Goal: Task Accomplishment & Management: Use online tool/utility

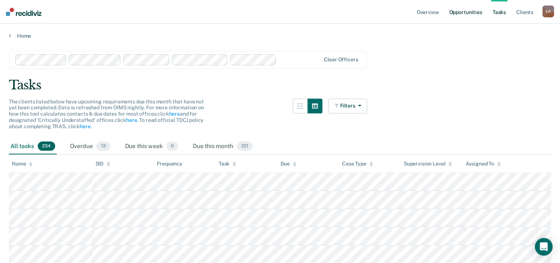
click at [480, 11] on link "Opportunities" at bounding box center [465, 12] width 36 height 24
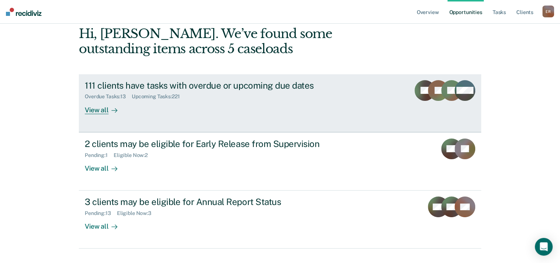
scroll to position [37, 0]
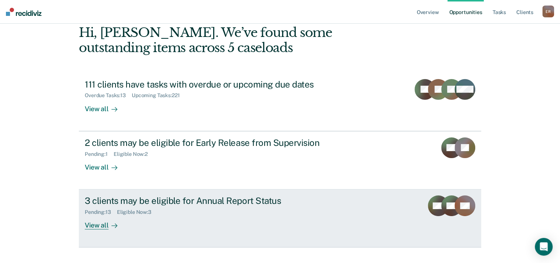
click at [252, 200] on div "3 clients may be eligible for Annual Report Status" at bounding box center [215, 201] width 260 height 11
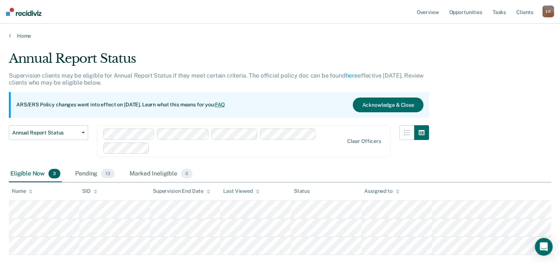
scroll to position [37, 0]
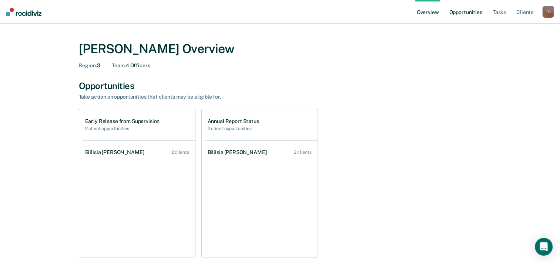
click at [461, 16] on link "Opportunities" at bounding box center [465, 12] width 36 height 24
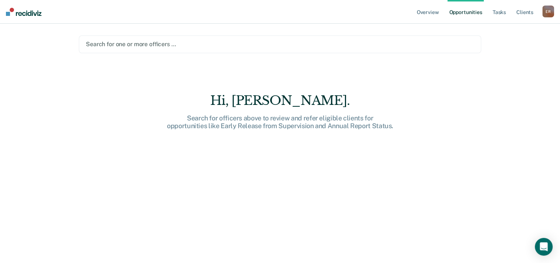
click at [180, 47] on div at bounding box center [280, 44] width 388 height 9
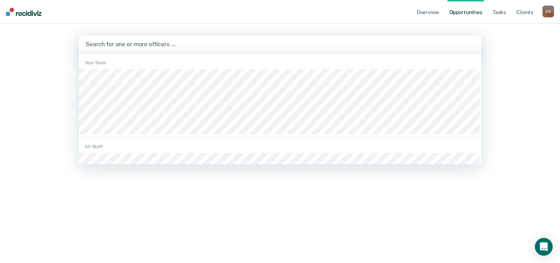
click at [135, 77] on div at bounding box center [280, 101] width 402 height 65
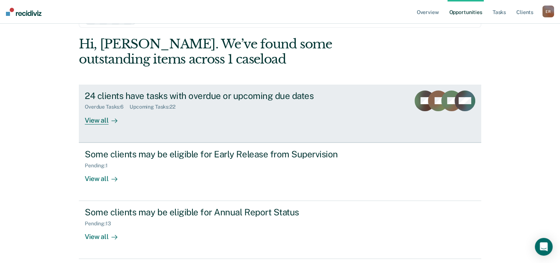
scroll to position [51, 0]
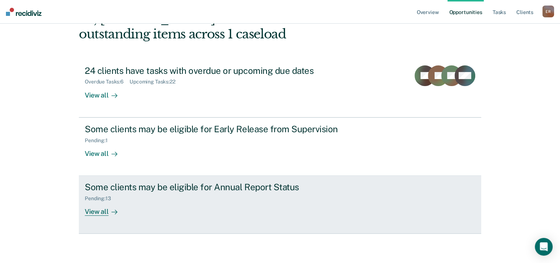
click at [95, 213] on div "View all" at bounding box center [105, 209] width 41 height 14
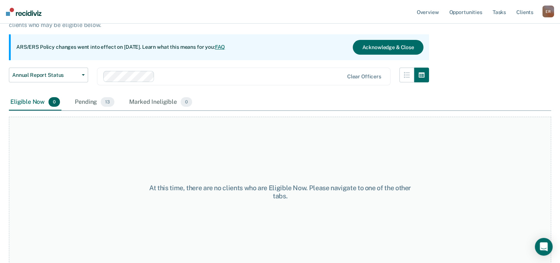
scroll to position [61, 0]
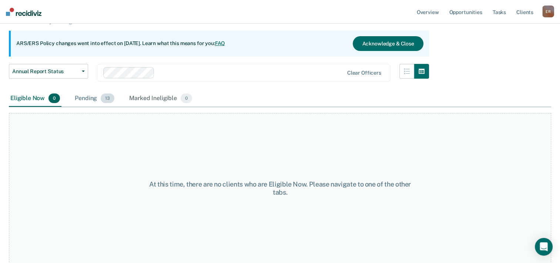
click at [83, 102] on div "Pending 13" at bounding box center [94, 99] width 43 height 16
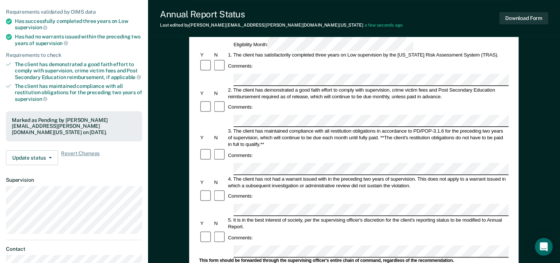
scroll to position [26, 0]
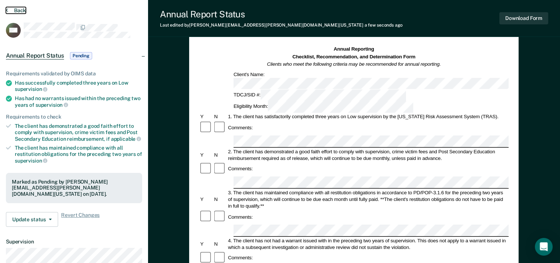
click at [7, 9] on icon at bounding box center [7, 10] width 2 height 6
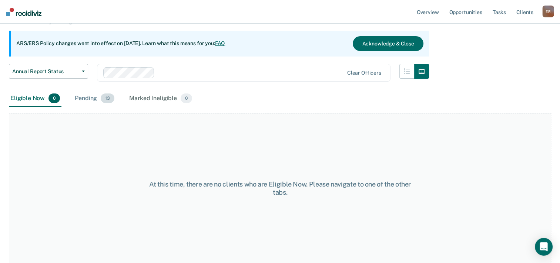
click at [87, 101] on div "Pending 13" at bounding box center [94, 99] width 43 height 16
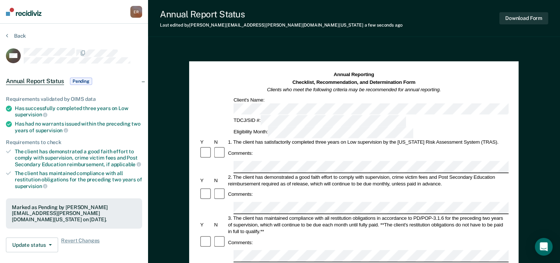
scroll to position [61, 0]
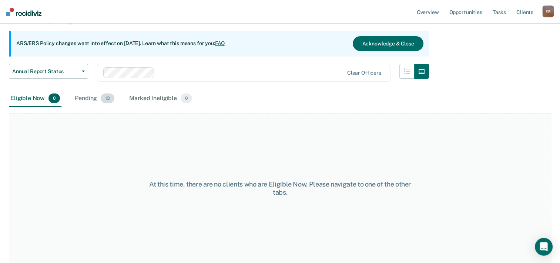
click at [83, 101] on div "Pending 13" at bounding box center [94, 99] width 43 height 16
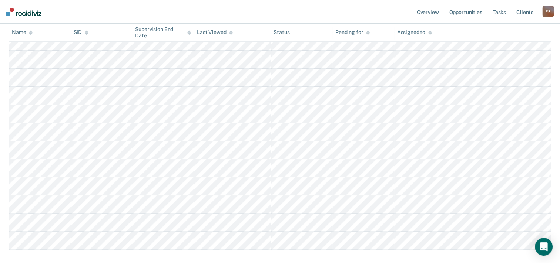
scroll to position [212, 0]
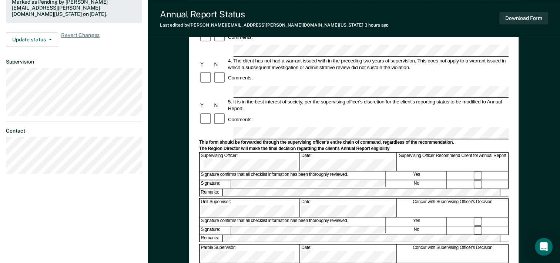
scroll to position [222, 0]
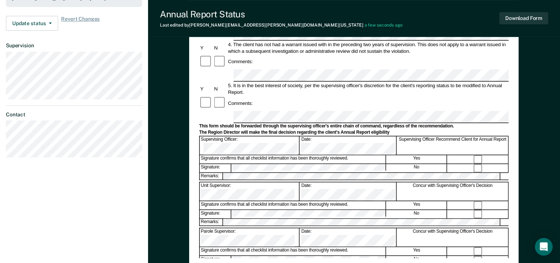
click at [531, 156] on div "Annual Reporting Checklist, Recommendation, and Determination Form Clients who …" at bounding box center [354, 75] width 412 height 502
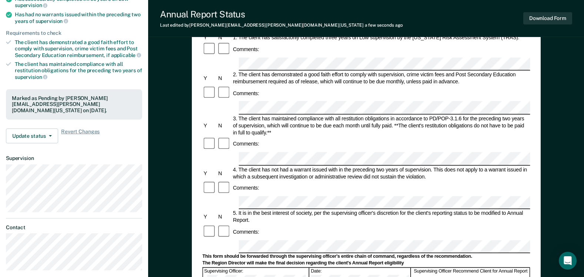
scroll to position [111, 0]
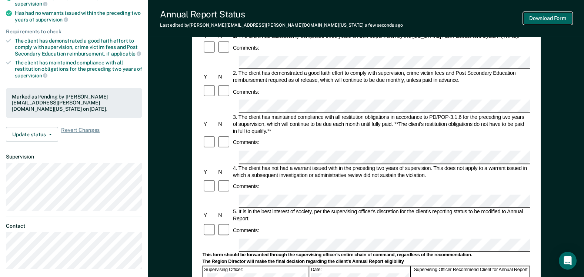
click at [565, 17] on button "Download Form" at bounding box center [547, 18] width 49 height 12
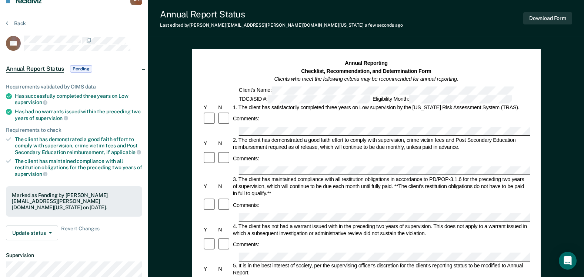
scroll to position [0, 0]
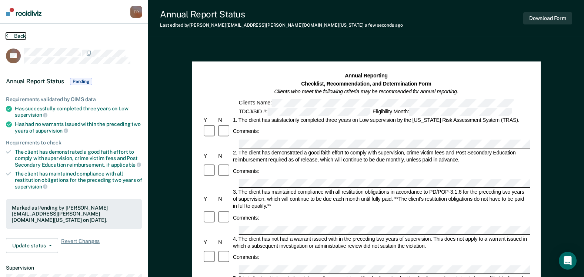
click at [16, 37] on button "Back" at bounding box center [16, 36] width 20 height 7
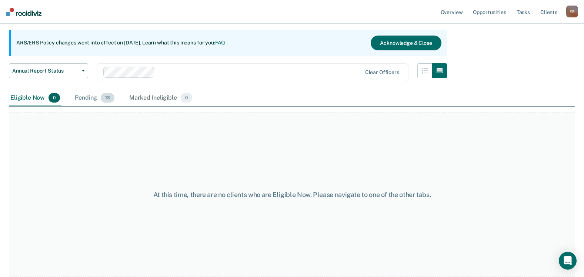
click at [80, 100] on div "Pending 13" at bounding box center [94, 98] width 43 height 16
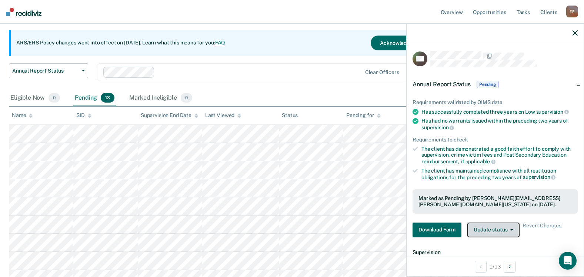
click at [509, 229] on span "button" at bounding box center [510, 229] width 6 height 1
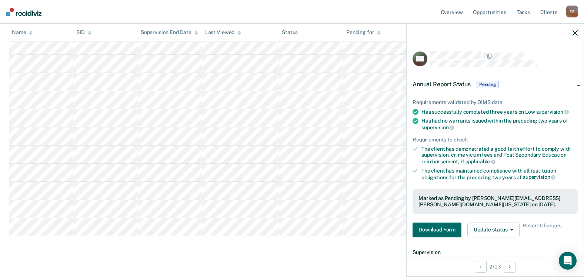
scroll to position [199, 0]
click at [565, 34] on icon "button" at bounding box center [574, 32] width 5 height 5
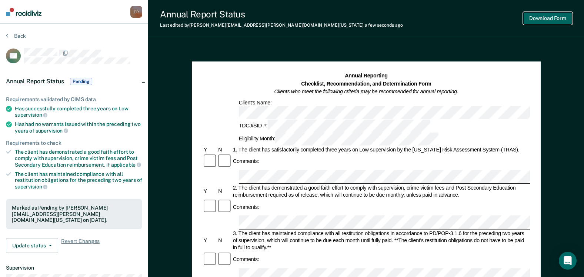
click at [537, 16] on button "Download Form" at bounding box center [547, 18] width 49 height 12
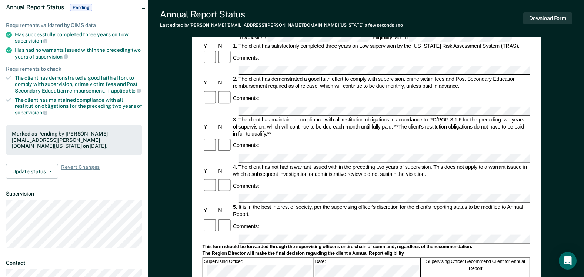
scroll to position [111, 0]
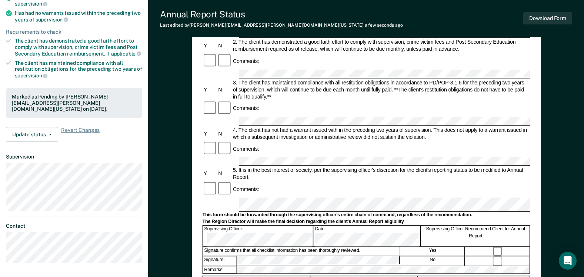
click at [429, 181] on div "Comments:" at bounding box center [365, 189] width 327 height 16
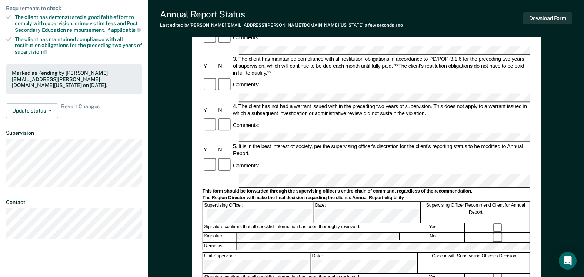
scroll to position [148, 0]
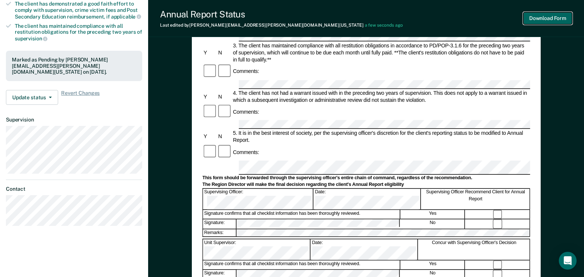
click at [544, 17] on button "Download Form" at bounding box center [547, 18] width 49 height 12
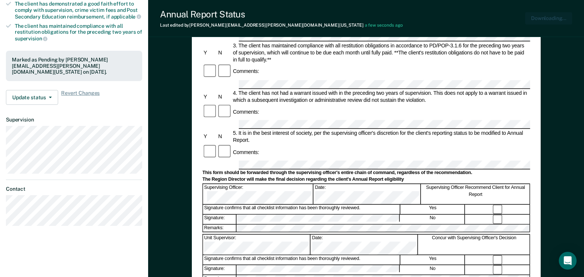
scroll to position [0, 0]
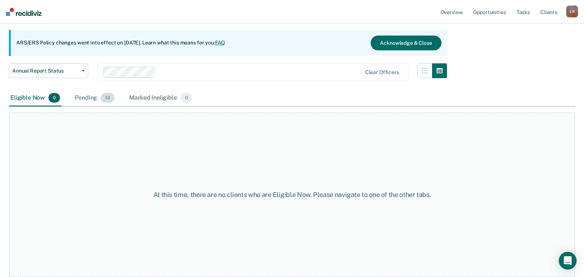
click at [94, 98] on div "Pending 13" at bounding box center [94, 98] width 43 height 16
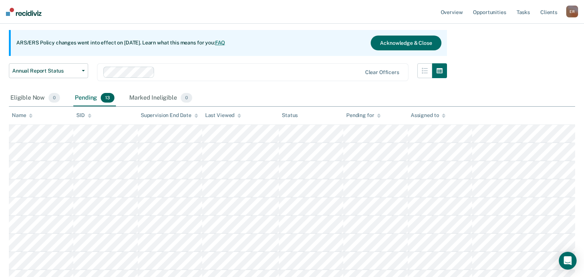
scroll to position [99, 0]
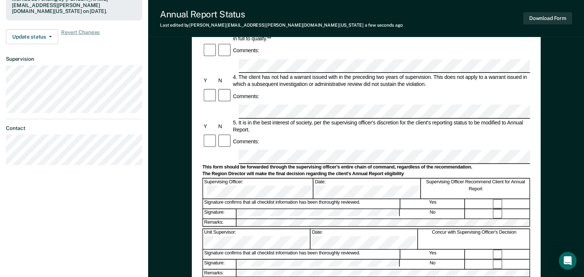
scroll to position [222, 0]
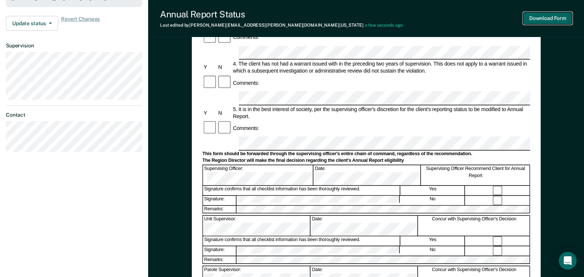
click at [558, 20] on button "Download Form" at bounding box center [547, 18] width 49 height 12
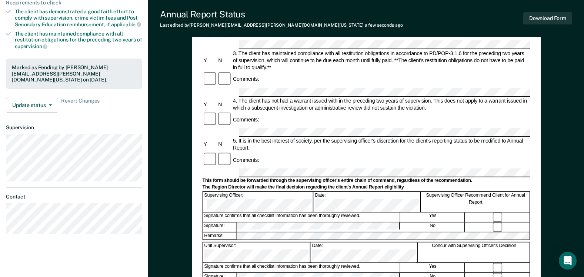
scroll to position [74, 0]
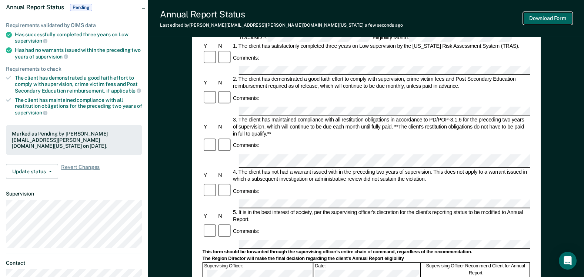
click at [541, 17] on button "Download Form" at bounding box center [547, 18] width 49 height 12
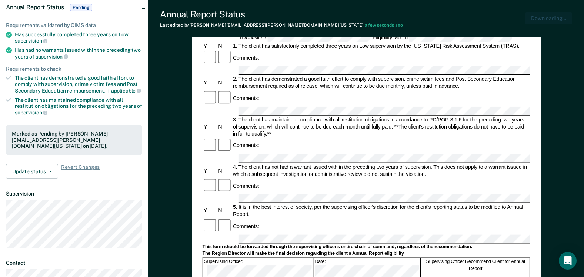
scroll to position [0, 0]
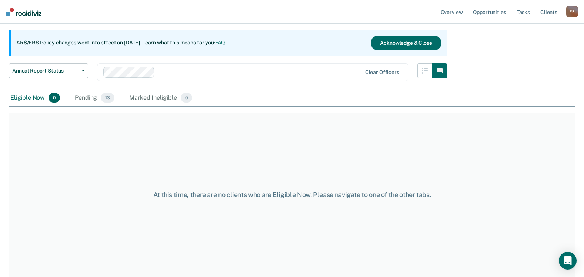
scroll to position [62, 0]
click at [88, 100] on div "Pending 13" at bounding box center [94, 98] width 43 height 16
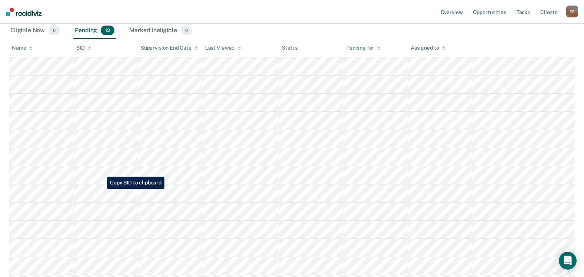
scroll to position [136, 0]
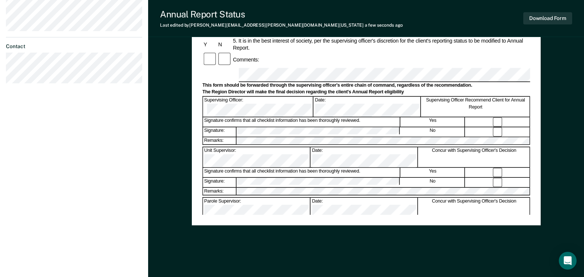
scroll to position [297, 0]
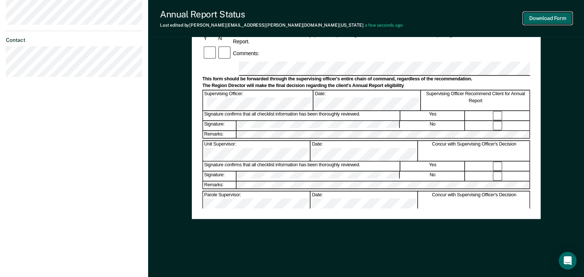
click at [545, 19] on button "Download Form" at bounding box center [547, 18] width 49 height 12
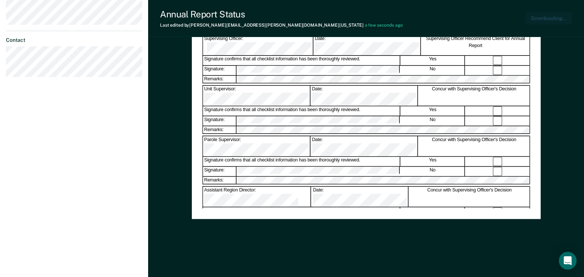
scroll to position [0, 0]
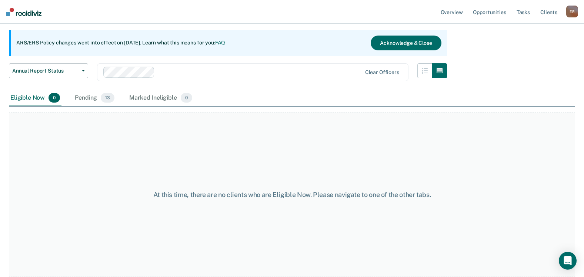
scroll to position [62, 0]
click at [93, 99] on div "Pending 13" at bounding box center [94, 98] width 43 height 16
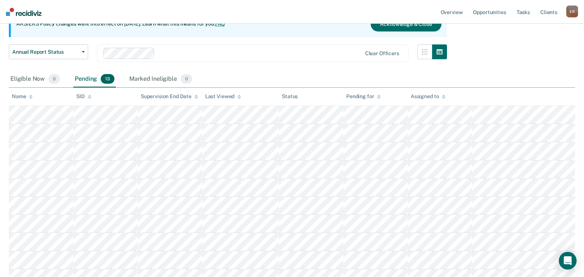
scroll to position [99, 0]
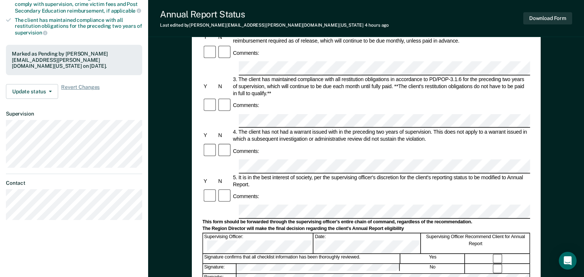
scroll to position [185, 0]
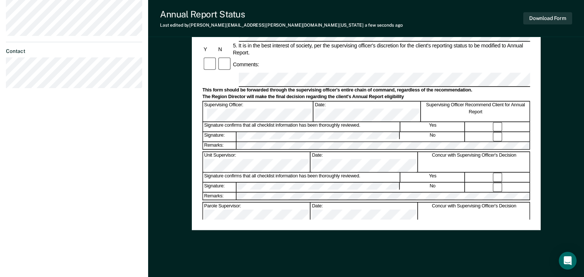
scroll to position [296, 0]
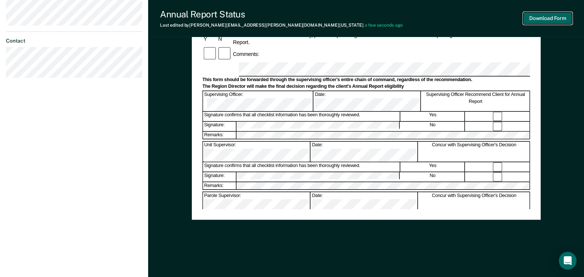
click at [548, 19] on button "Download Form" at bounding box center [547, 18] width 49 height 12
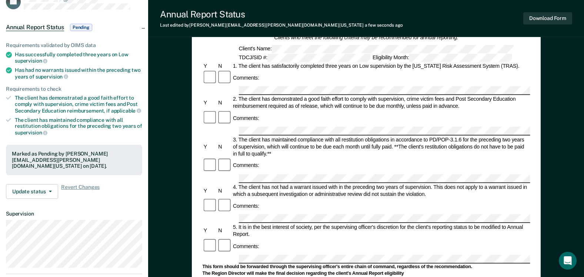
scroll to position [0, 0]
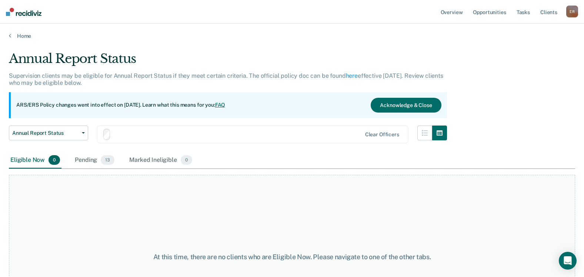
scroll to position [62, 0]
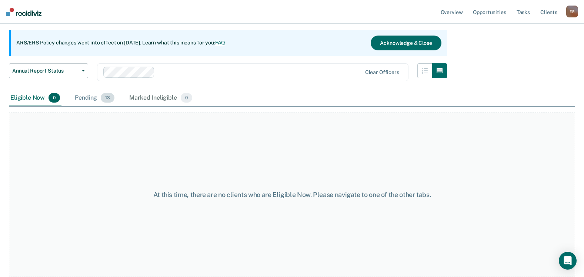
click at [88, 99] on div "Pending 13" at bounding box center [94, 98] width 43 height 16
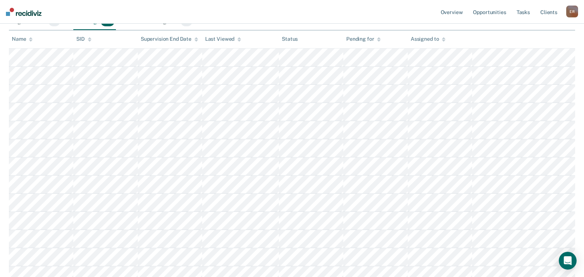
scroll to position [173, 0]
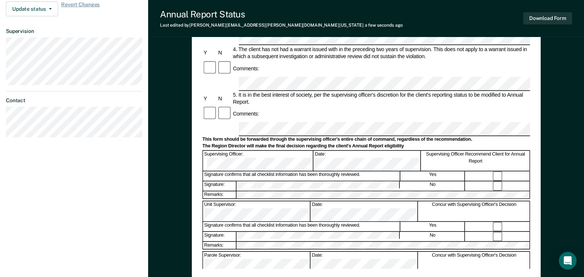
scroll to position [259, 0]
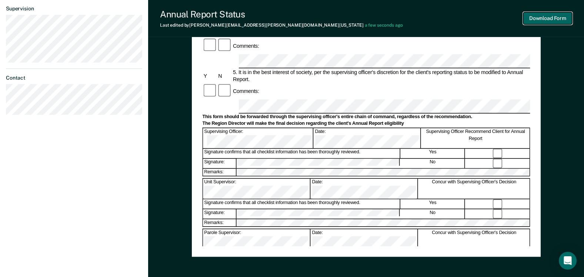
click at [554, 15] on button "Download Form" at bounding box center [547, 18] width 49 height 12
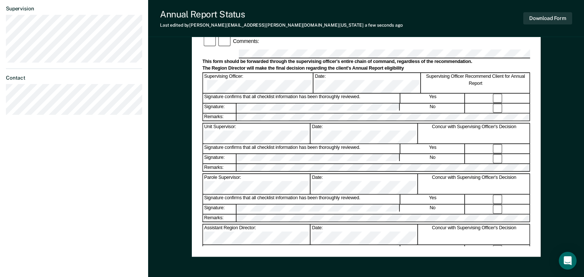
scroll to position [62, 0]
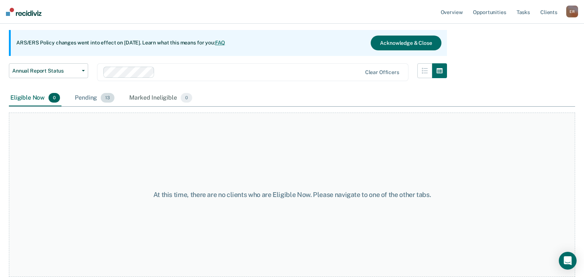
click at [88, 99] on div "Pending 13" at bounding box center [94, 98] width 43 height 16
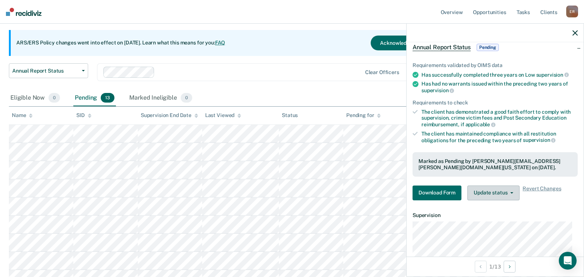
scroll to position [74, 0]
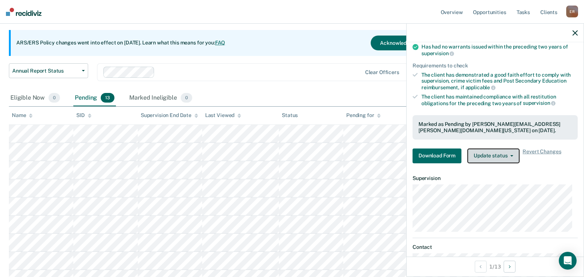
click at [511, 158] on button "Update status" at bounding box center [493, 155] width 52 height 15
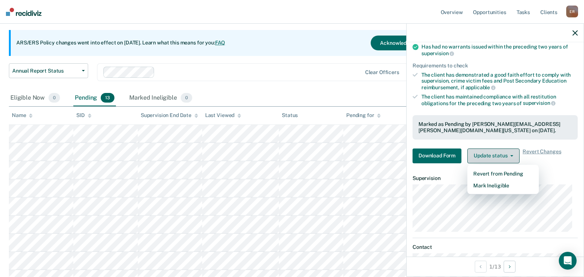
click at [511, 158] on button "Update status" at bounding box center [493, 155] width 52 height 15
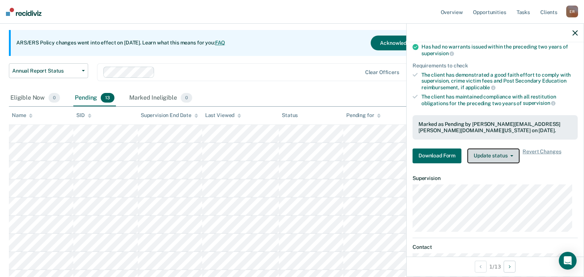
click at [511, 158] on button "Update status" at bounding box center [493, 155] width 52 height 15
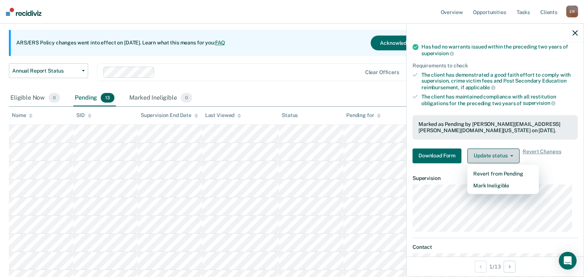
click at [511, 158] on button "Update status" at bounding box center [493, 155] width 52 height 15
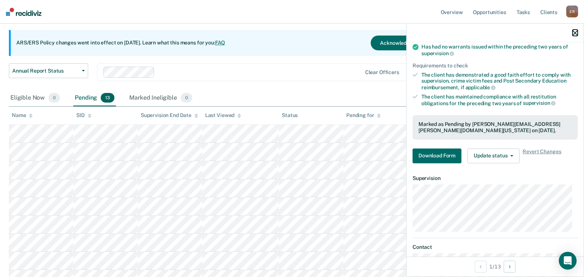
click at [565, 32] on icon "button" at bounding box center [574, 32] width 5 height 5
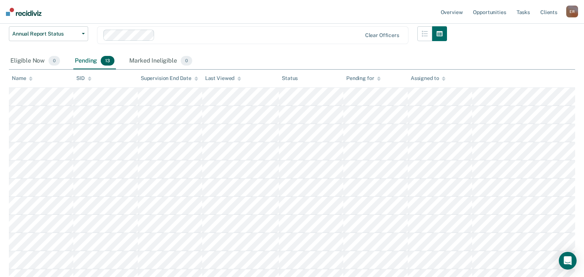
scroll to position [136, 0]
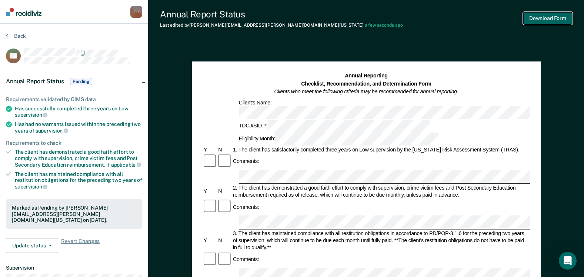
click at [549, 16] on button "Download Form" at bounding box center [547, 18] width 49 height 12
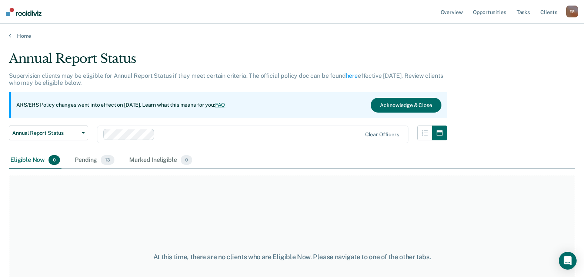
scroll to position [62, 0]
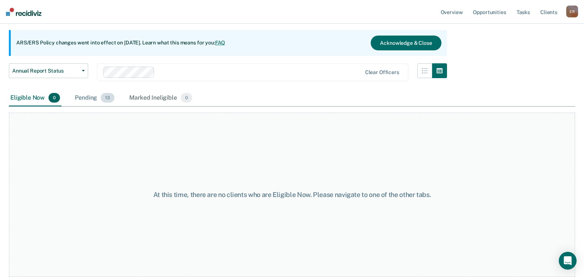
click at [86, 102] on div "Pending 13" at bounding box center [94, 98] width 43 height 16
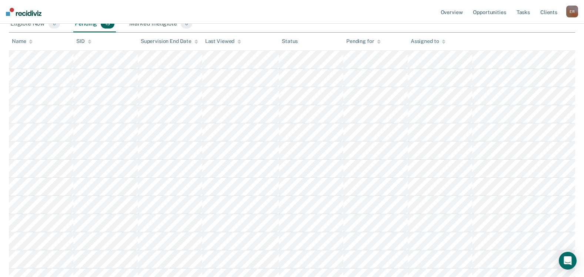
scroll to position [173, 0]
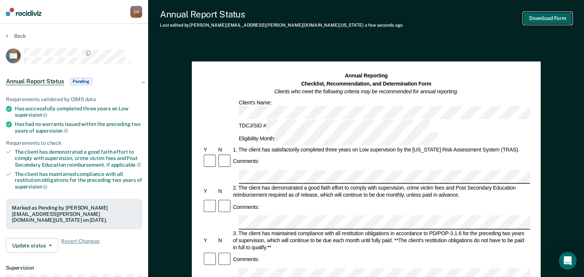
click at [539, 22] on button "Download Form" at bounding box center [547, 18] width 49 height 12
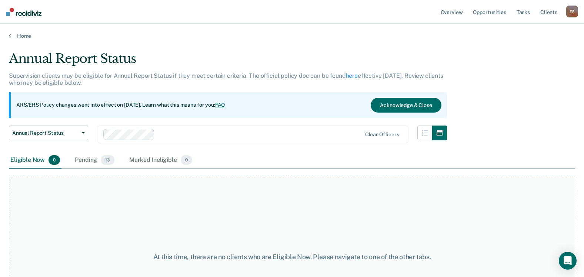
scroll to position [62, 0]
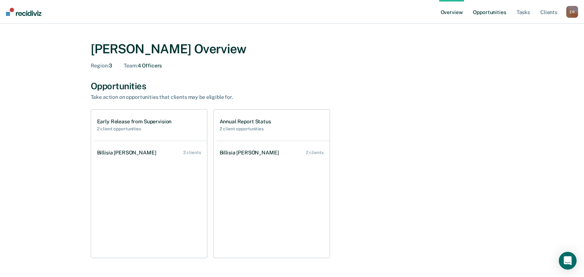
click at [496, 15] on link "Opportunities" at bounding box center [489, 12] width 36 height 24
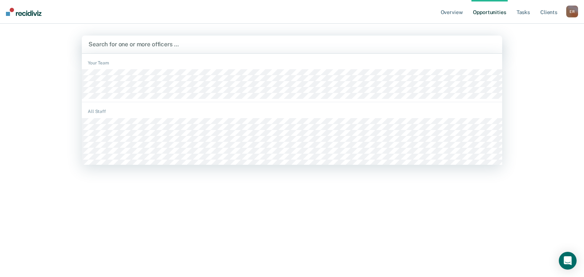
click at [134, 43] on div at bounding box center [291, 44] width 407 height 9
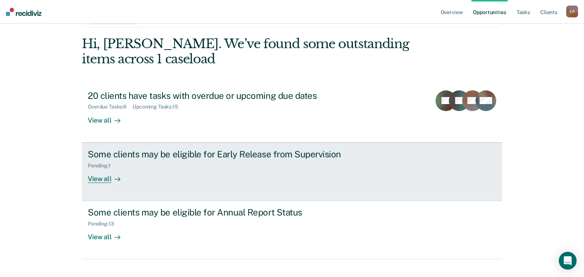
scroll to position [37, 0]
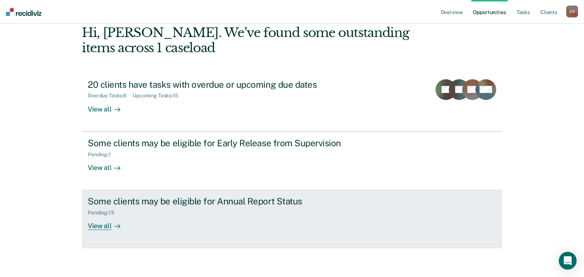
click at [201, 215] on div "Pending : 13" at bounding box center [218, 210] width 260 height 9
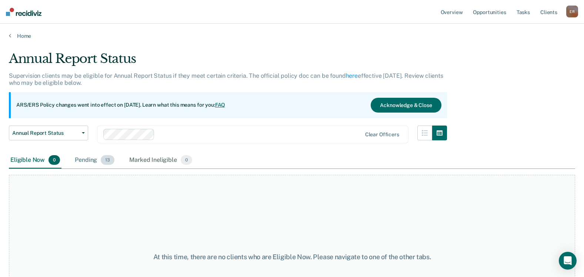
click at [91, 166] on div "Pending 13" at bounding box center [94, 160] width 43 height 16
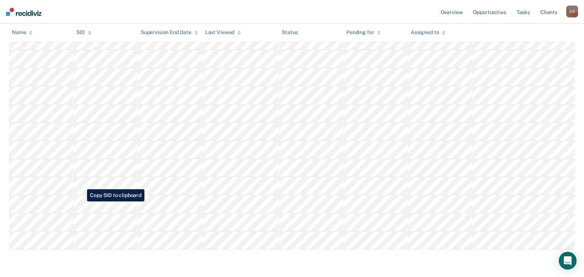
scroll to position [185, 0]
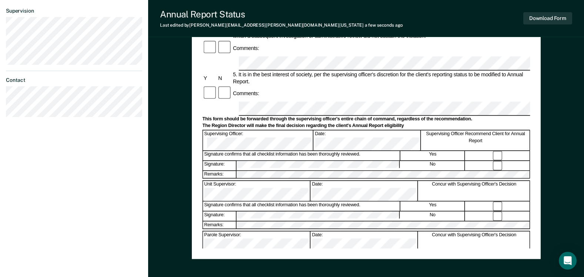
scroll to position [259, 0]
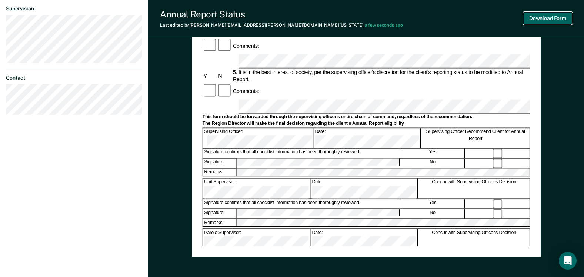
click at [550, 14] on button "Download Form" at bounding box center [547, 18] width 49 height 12
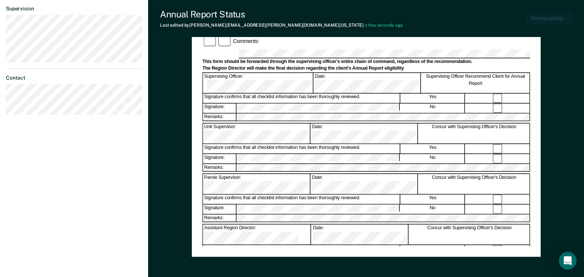
scroll to position [0, 0]
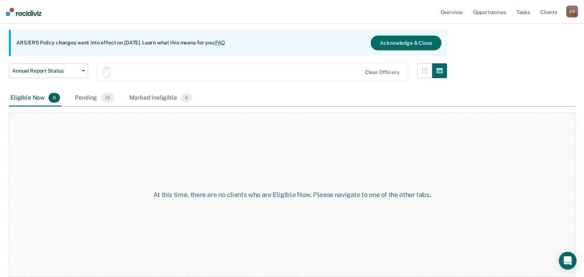
scroll to position [62, 0]
click at [105, 100] on span "13" at bounding box center [108, 98] width 14 height 10
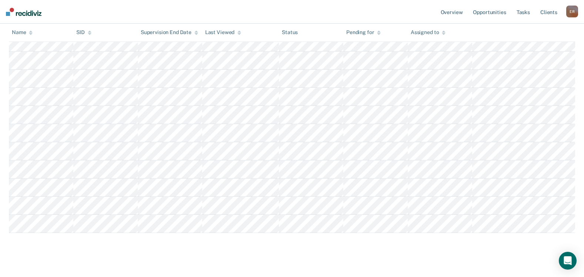
scroll to position [199, 0]
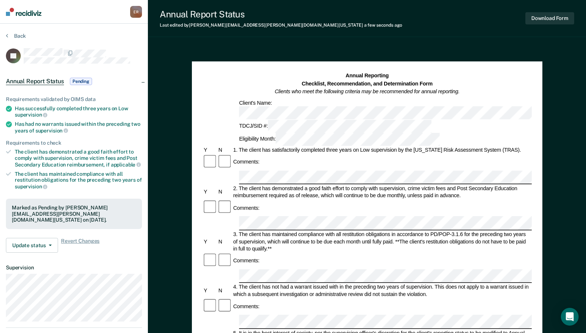
click at [216, 29] on div "Annual Report Status Last edited by erin.richard@tdcj.texas.gov a few seconds a…" at bounding box center [367, 18] width 438 height 37
click at [551, 17] on button "Download Form" at bounding box center [550, 18] width 49 height 12
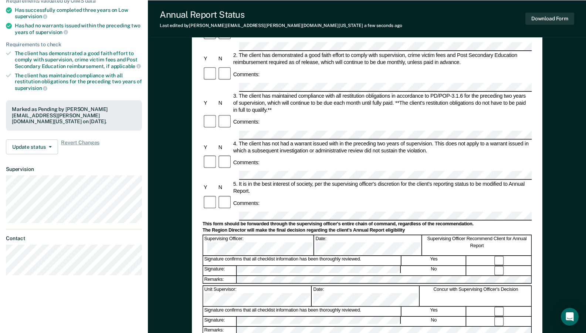
scroll to position [148, 0]
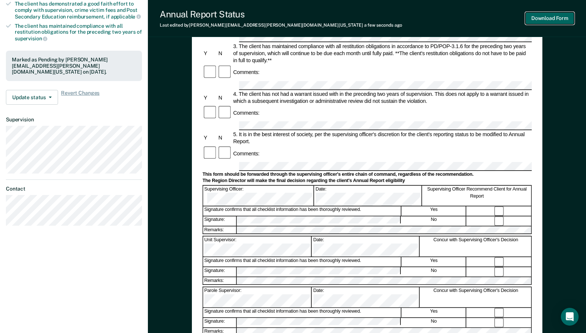
click at [544, 21] on button "Download Form" at bounding box center [550, 18] width 49 height 12
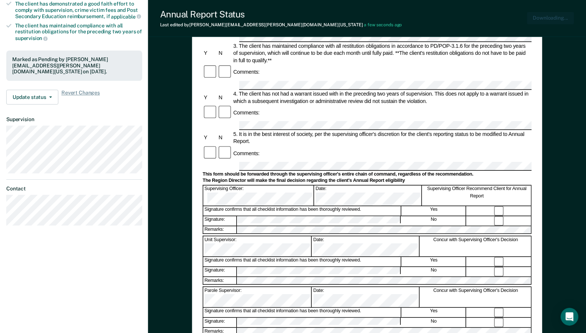
scroll to position [0, 0]
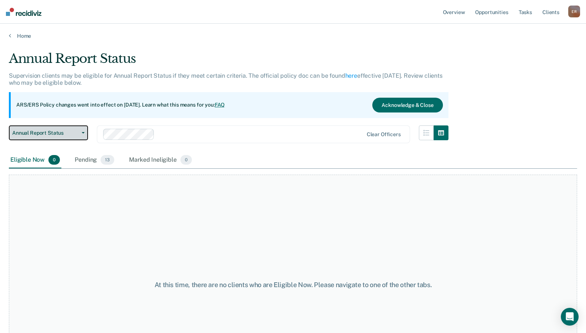
click at [83, 134] on button "Annual Report Status" at bounding box center [48, 132] width 79 height 15
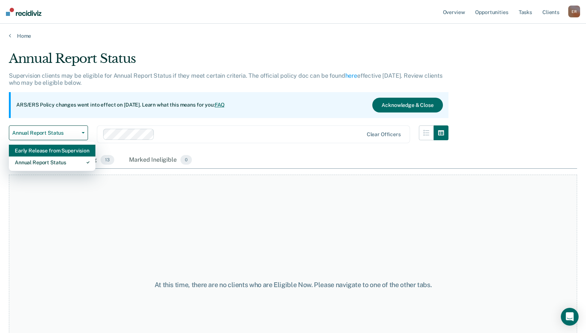
click at [64, 154] on div "Early Release from Supervision" at bounding box center [52, 151] width 75 height 12
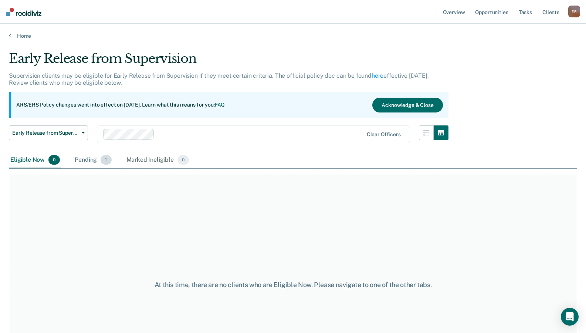
click at [83, 164] on div "Pending 1" at bounding box center [93, 160] width 40 height 16
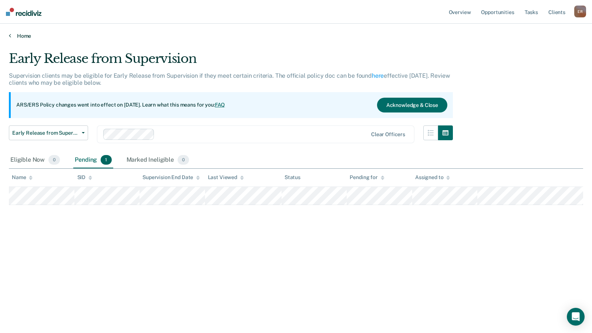
click at [10, 35] on icon at bounding box center [10, 36] width 2 height 6
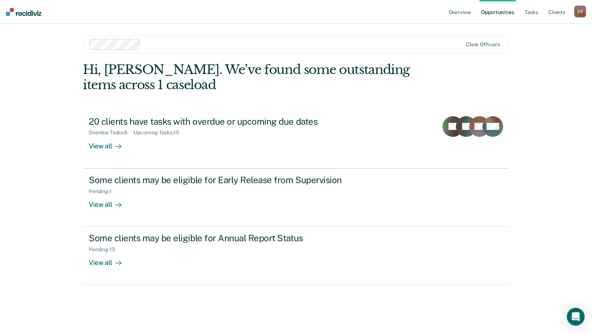
click at [92, 18] on nav "Overview Opportunities Tasks Client s Erin Richard E R Profile How it works Log…" at bounding box center [296, 12] width 592 height 24
